Goal: Transaction & Acquisition: Purchase product/service

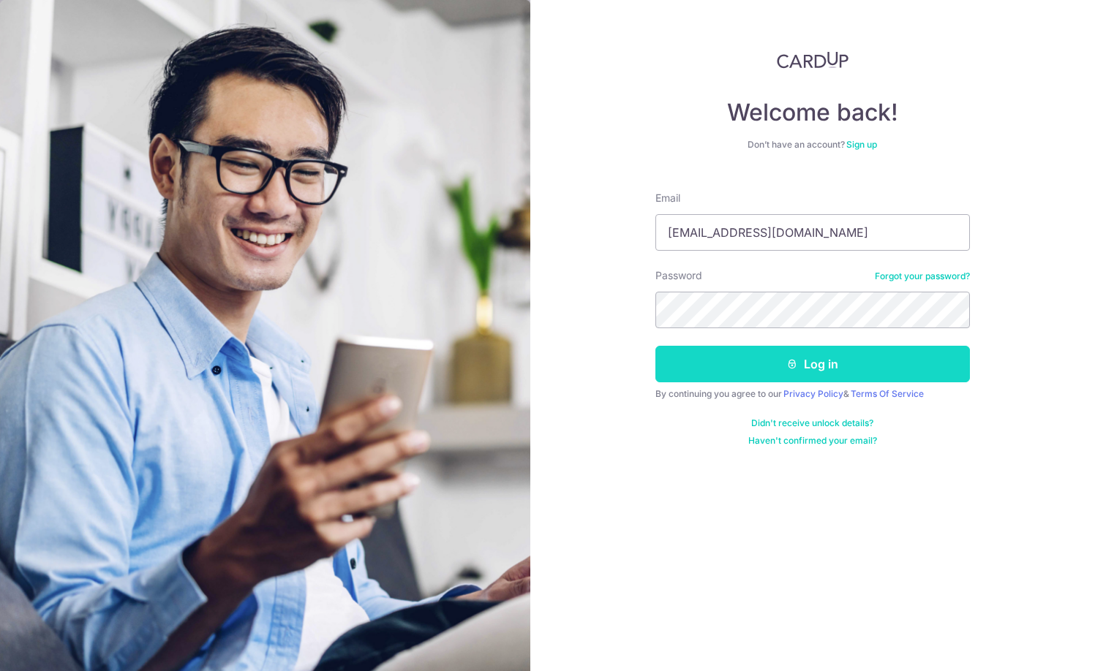
click at [837, 366] on button "Log in" at bounding box center [812, 364] width 314 height 37
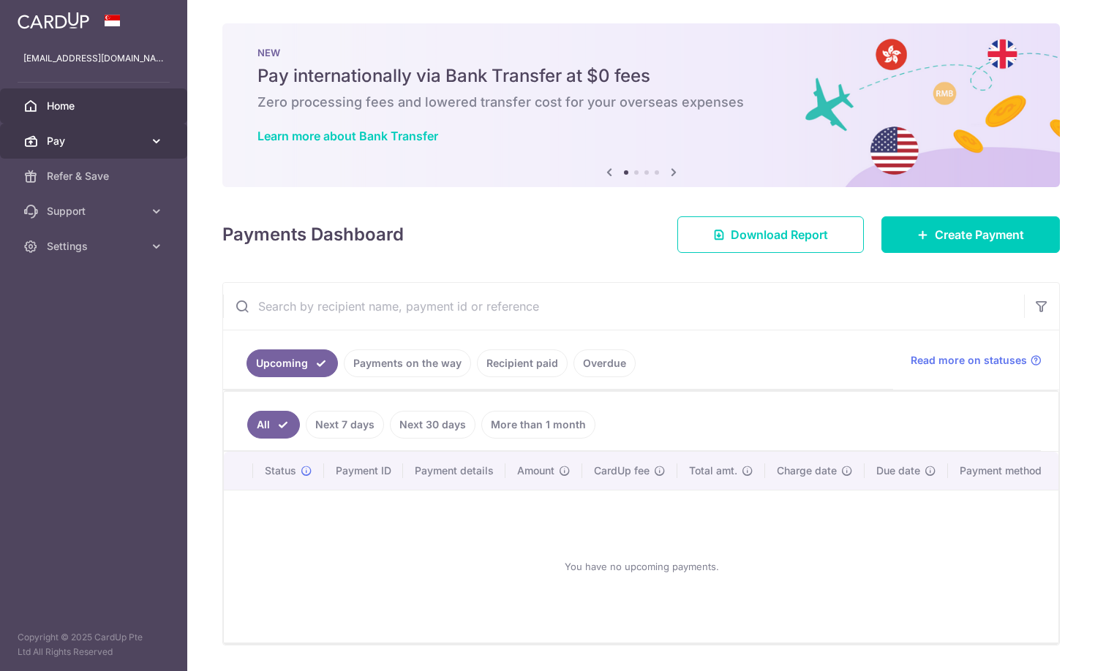
click at [154, 133] on link "Pay" at bounding box center [93, 141] width 187 height 35
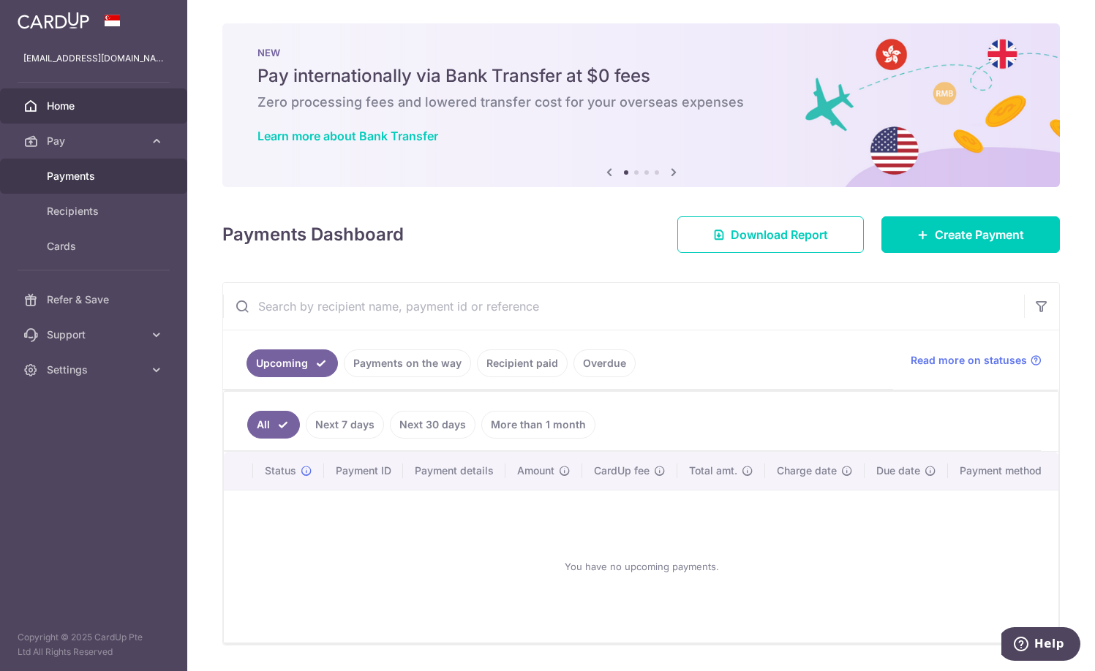
click at [95, 175] on span "Payments" at bounding box center [95, 176] width 97 height 15
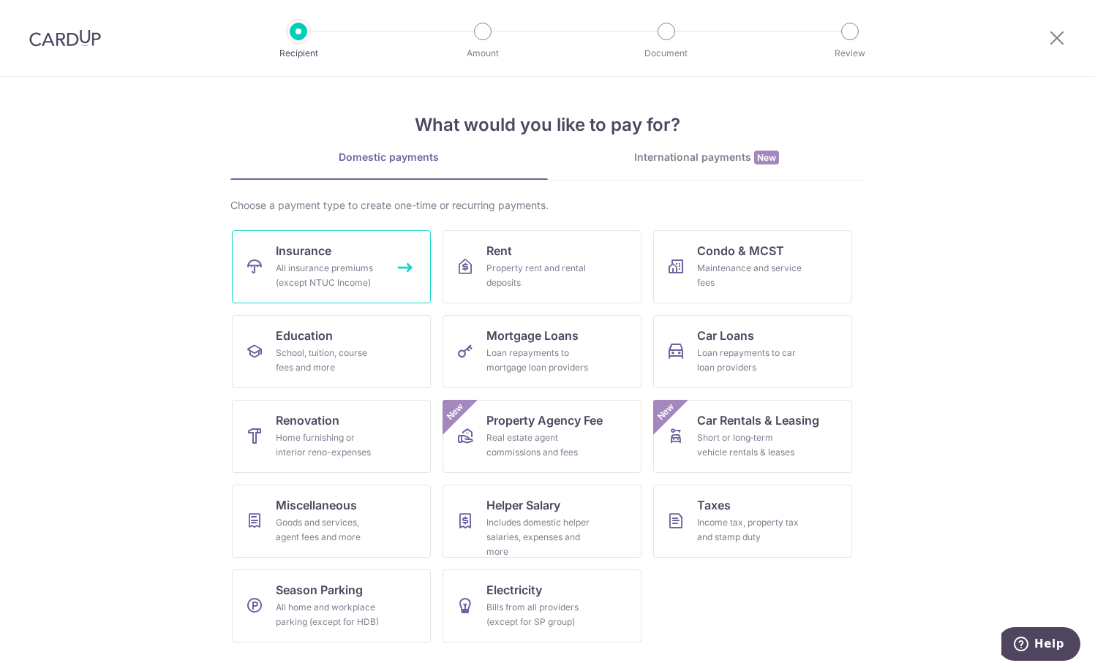
click at [330, 276] on div "All insurance premiums (except NTUC Income)" at bounding box center [328, 275] width 105 height 29
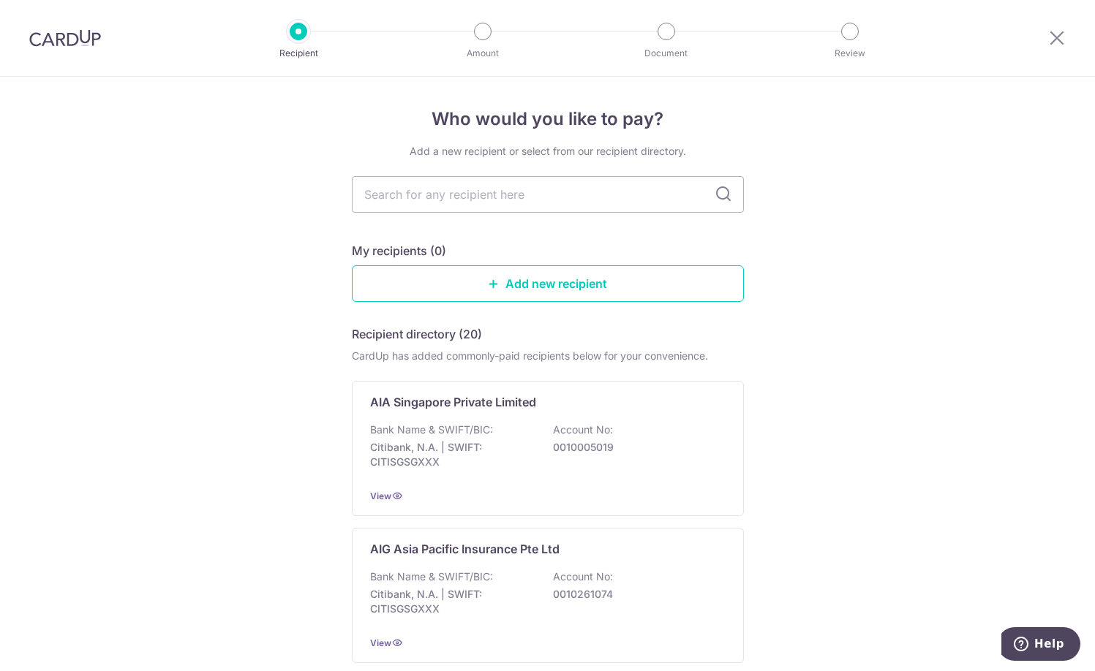
click at [84, 42] on img at bounding box center [65, 38] width 72 height 18
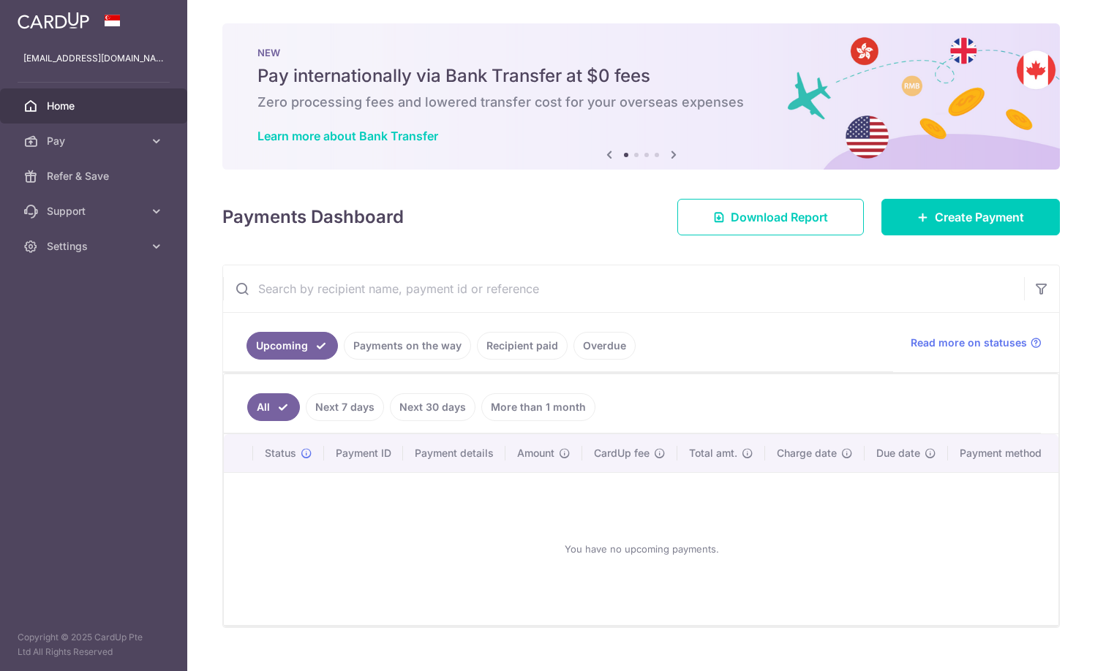
click at [666, 154] on icon at bounding box center [674, 155] width 18 height 18
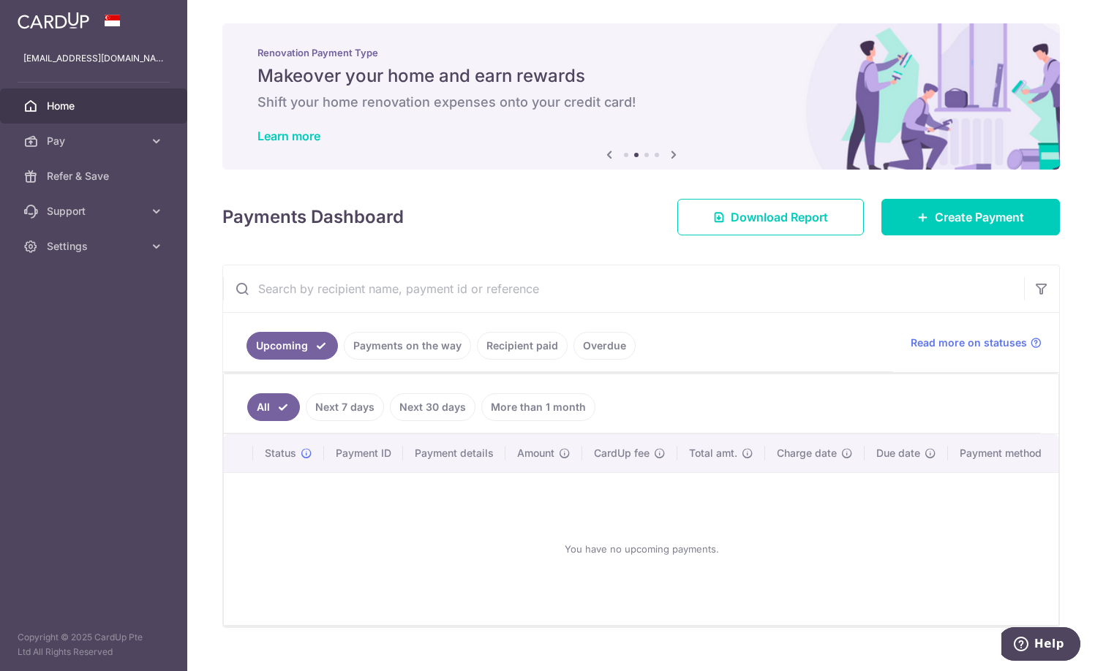
click at [666, 154] on icon at bounding box center [674, 155] width 18 height 18
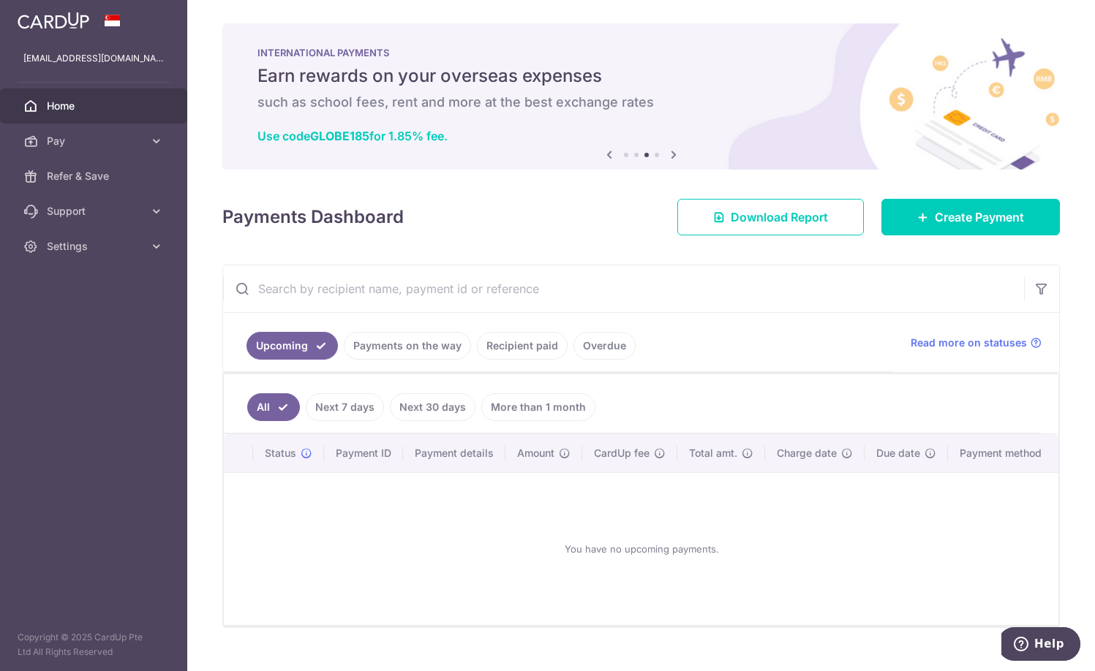
click at [666, 154] on icon at bounding box center [674, 155] width 18 height 18
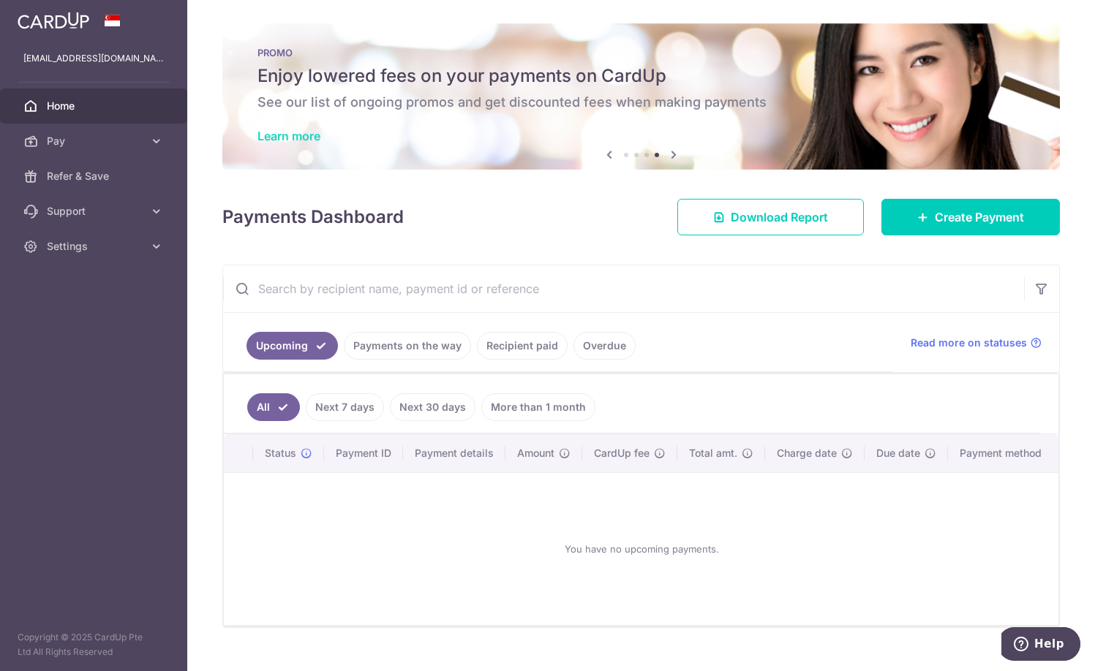
click at [277, 135] on link "Learn more" at bounding box center [288, 136] width 63 height 15
